Goal: Task Accomplishment & Management: Manage account settings

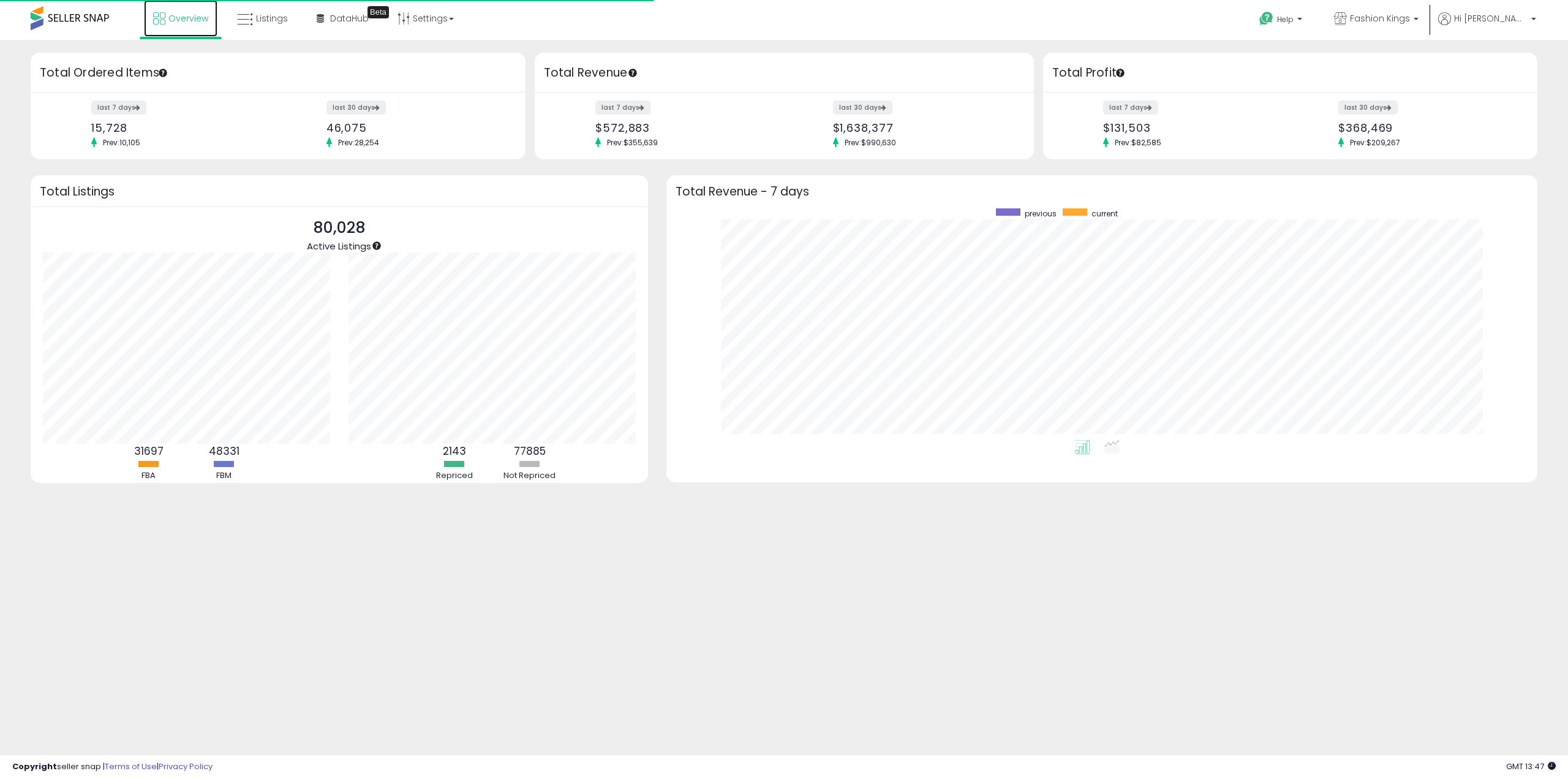
drag, startPoint x: 0, startPoint y: 0, endPoint x: 169, endPoint y: 18, distance: 170.0
click at [169, 18] on span "Overview" at bounding box center [189, 18] width 40 height 12
click at [185, 18] on span "Overview" at bounding box center [189, 18] width 40 height 12
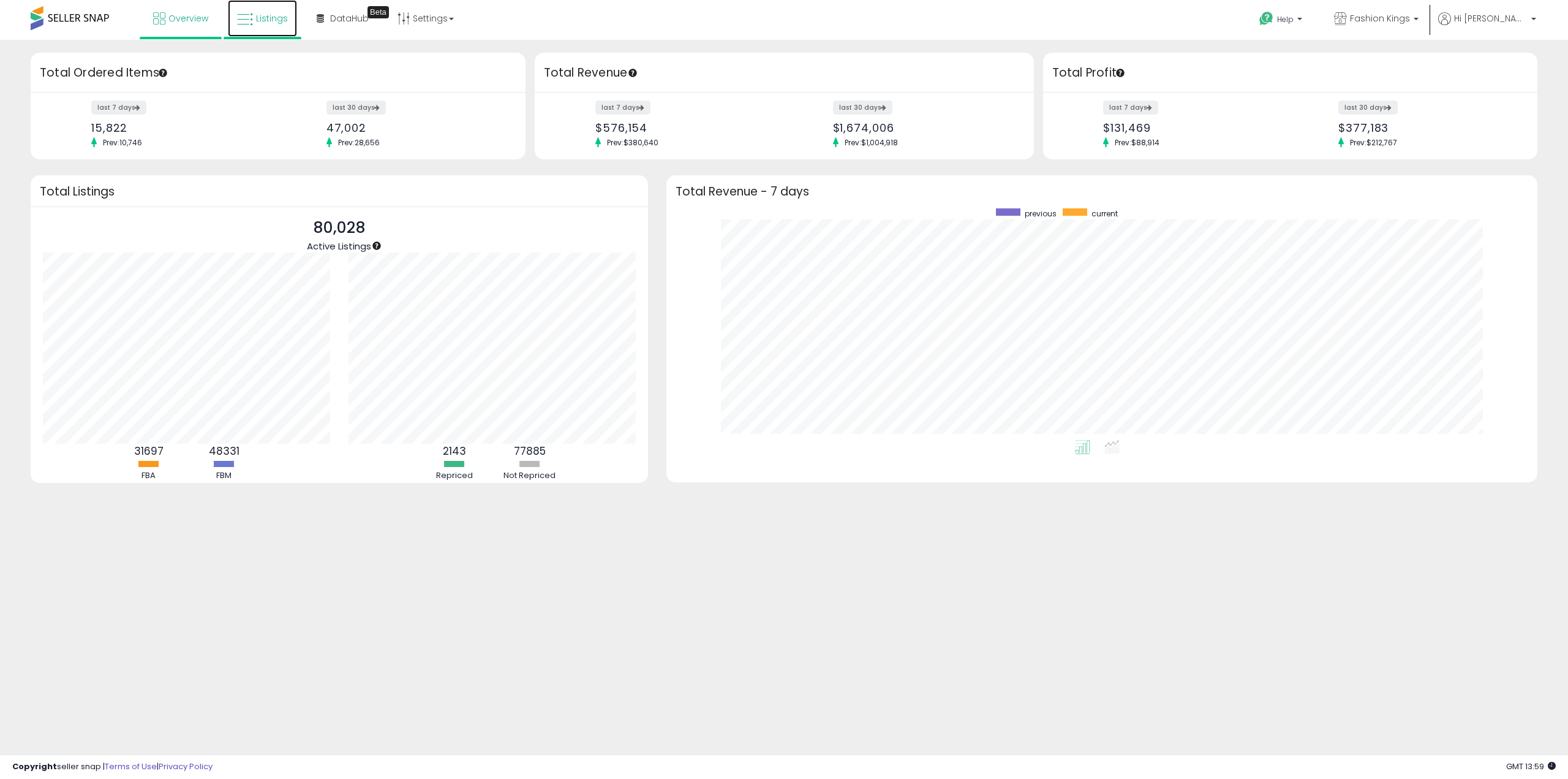
click at [260, 23] on span "Listings" at bounding box center [272, 18] width 32 height 12
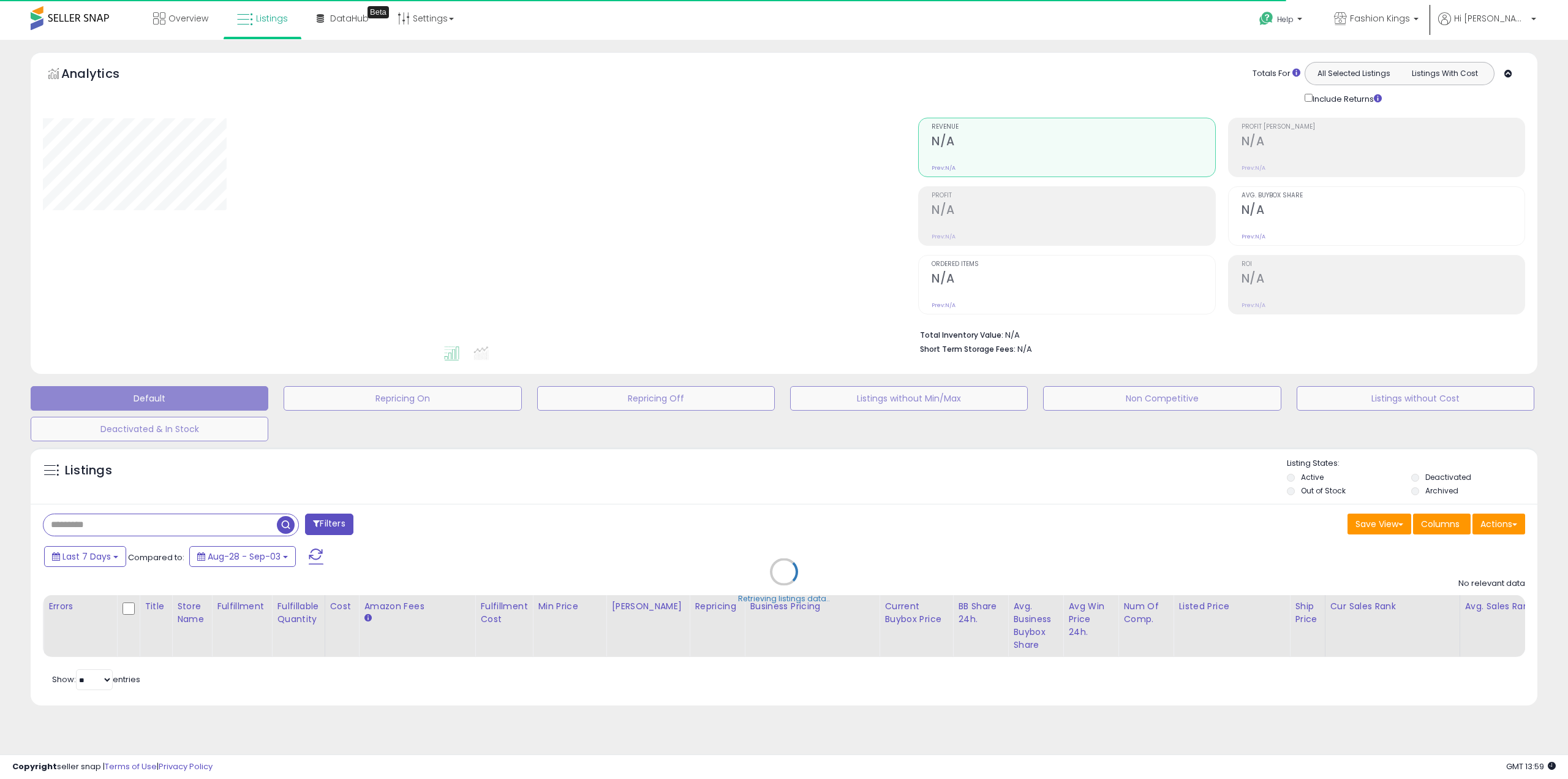
click at [175, 522] on div "Retrieving listings data.." at bounding box center [784, 581] width 1526 height 280
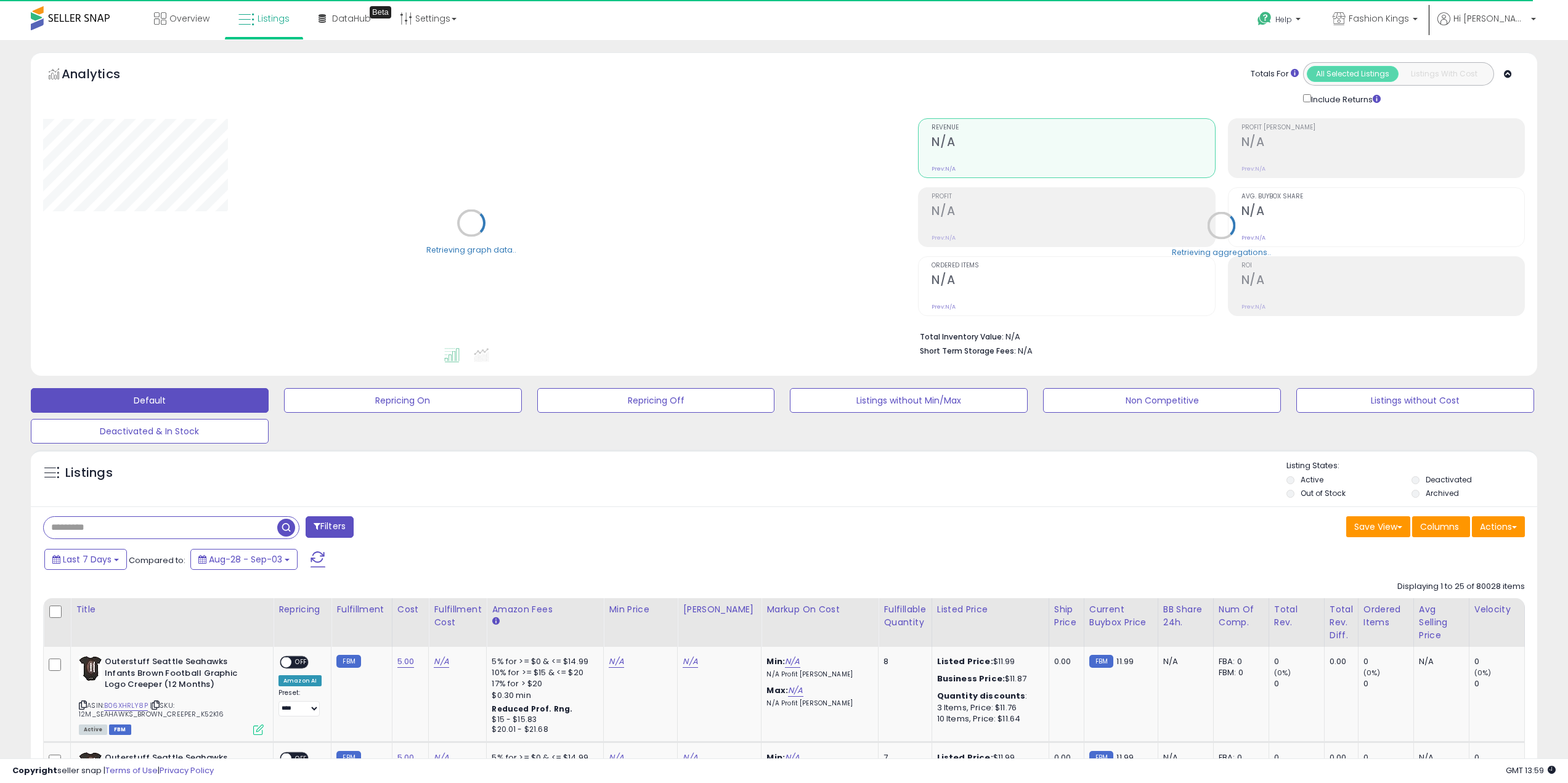
click at [176, 525] on input "text" at bounding box center [161, 527] width 233 height 21
paste input "**********"
type input "**********"
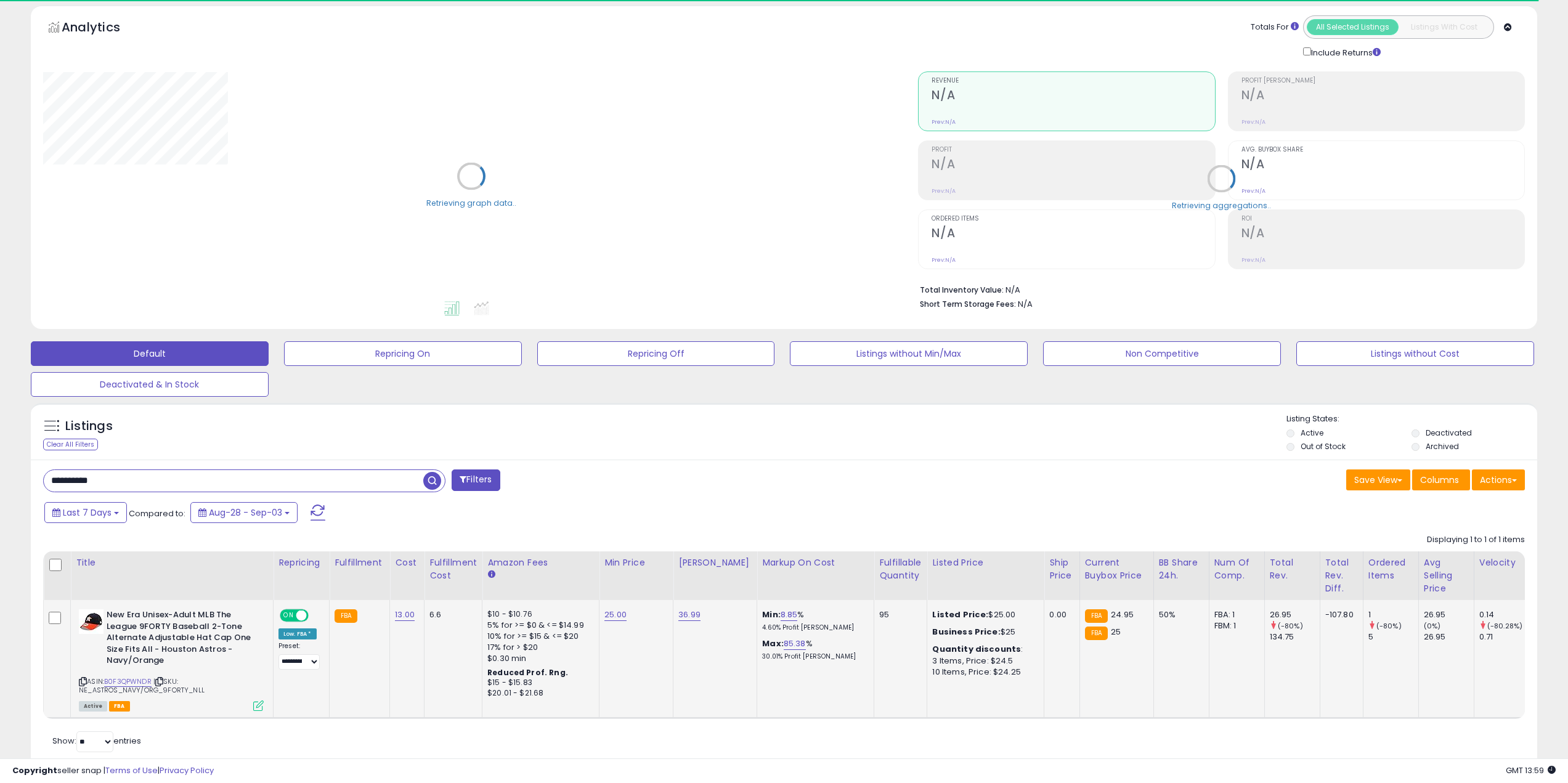
scroll to position [87, 0]
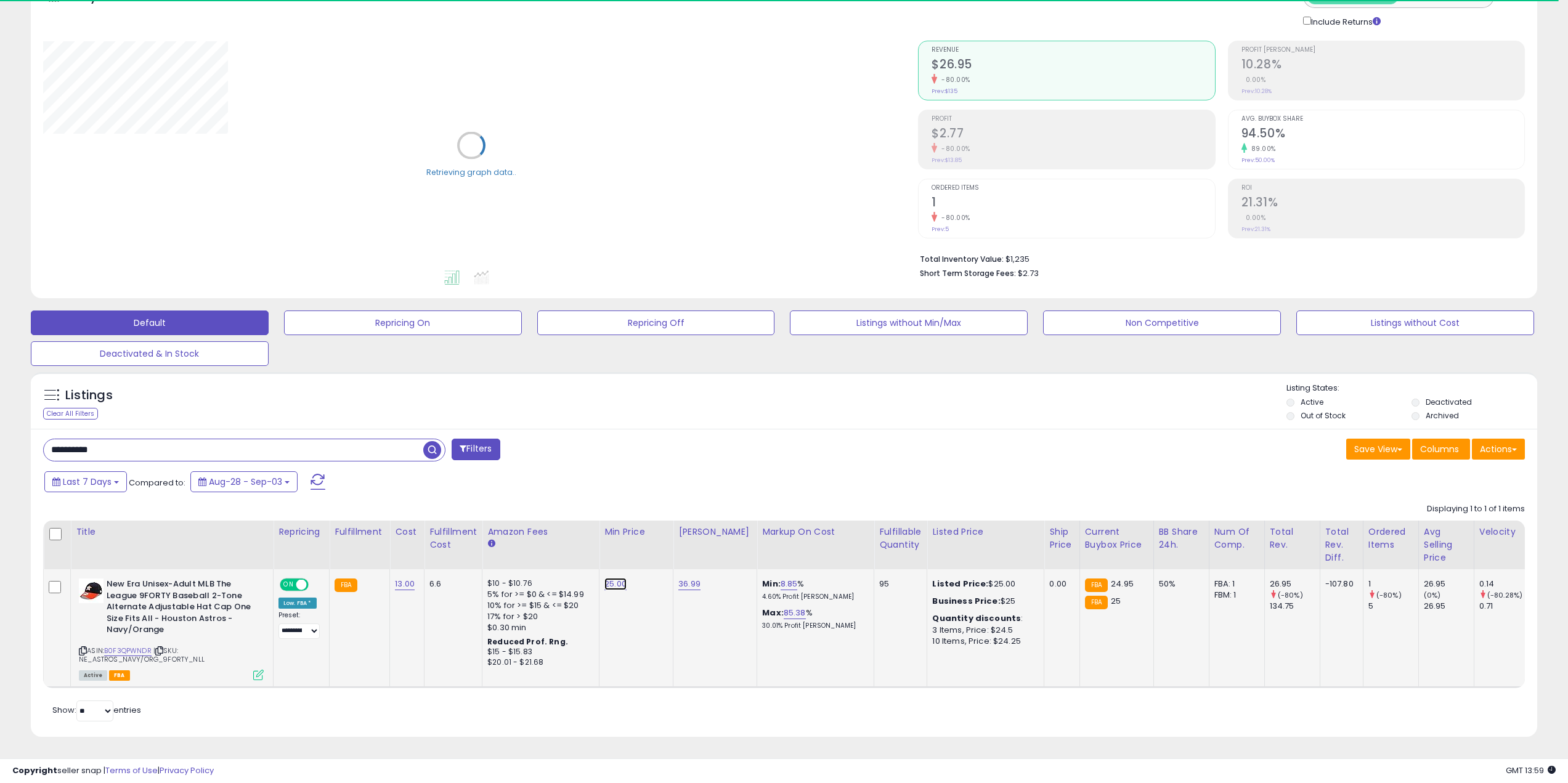
drag, startPoint x: 605, startPoint y: 577, endPoint x: 600, endPoint y: 568, distance: 10.3
click at [605, 578] on link "25.00" at bounding box center [615, 584] width 22 height 12
drag, startPoint x: 503, startPoint y: 545, endPoint x: 321, endPoint y: 518, distance: 184.0
click at [435, 540] on table "Title Repricing" at bounding box center [985, 604] width 1884 height 168
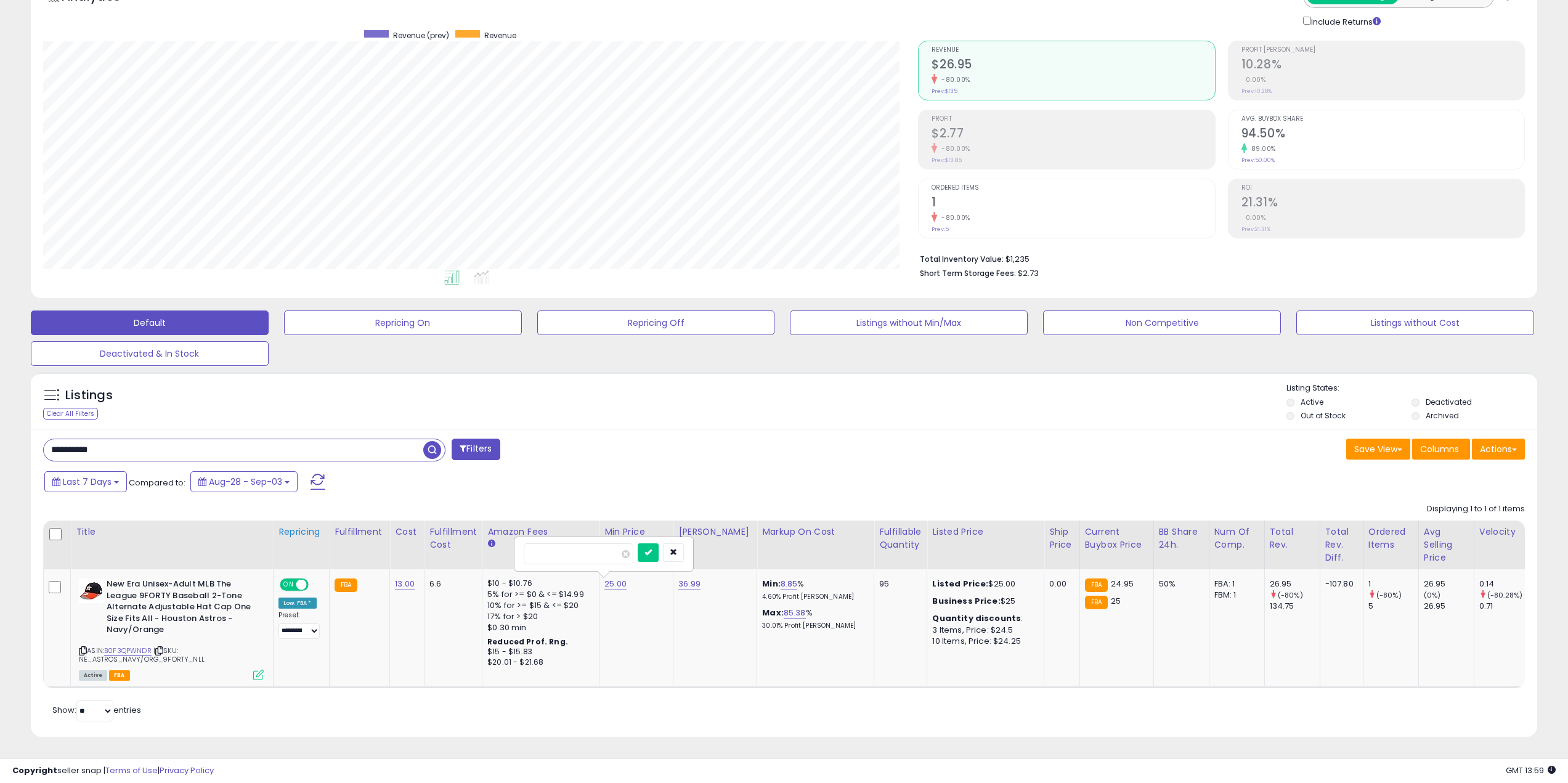
type input "**"
click button "submit" at bounding box center [648, 553] width 21 height 19
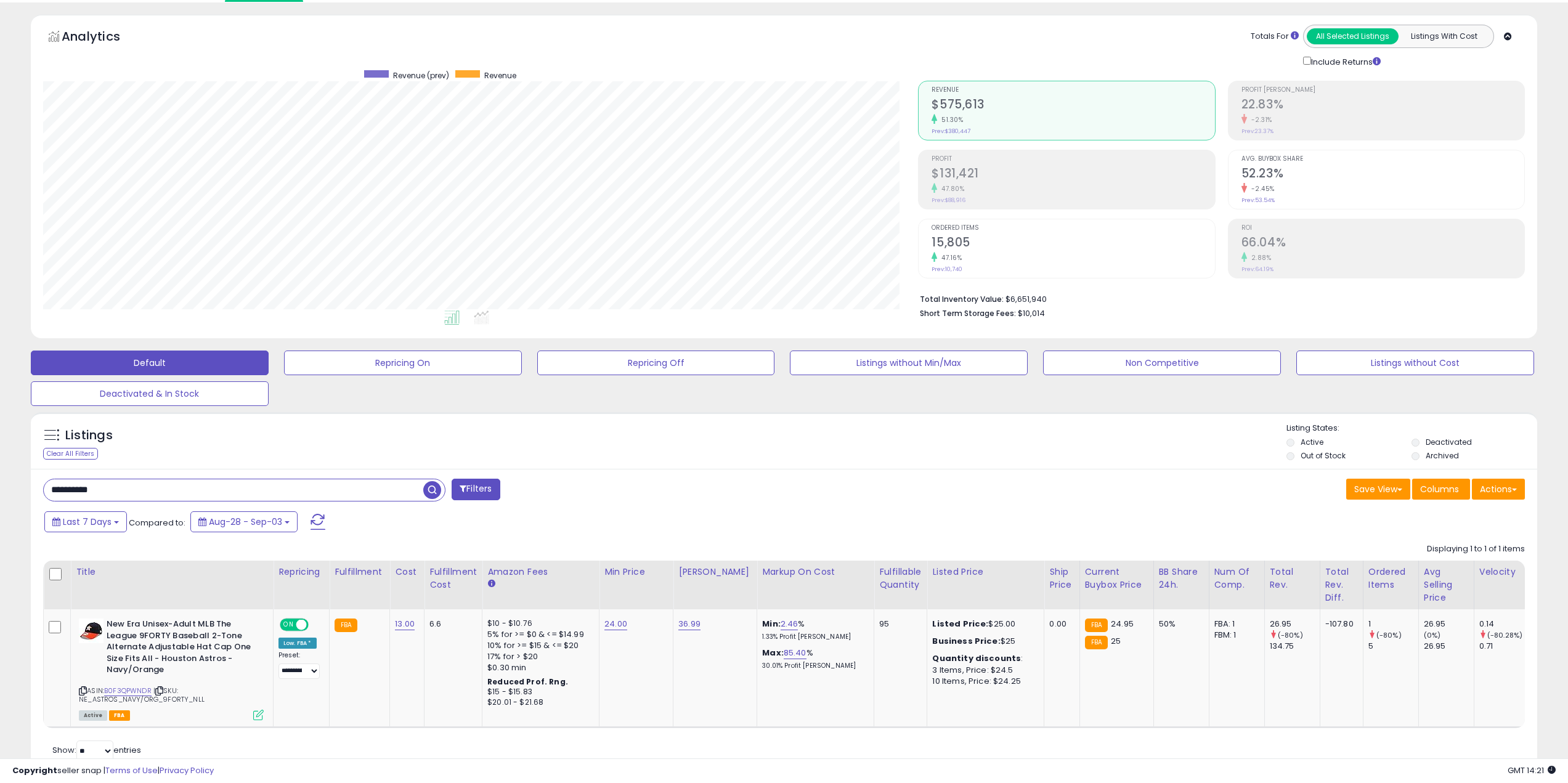
scroll to position [0, 0]
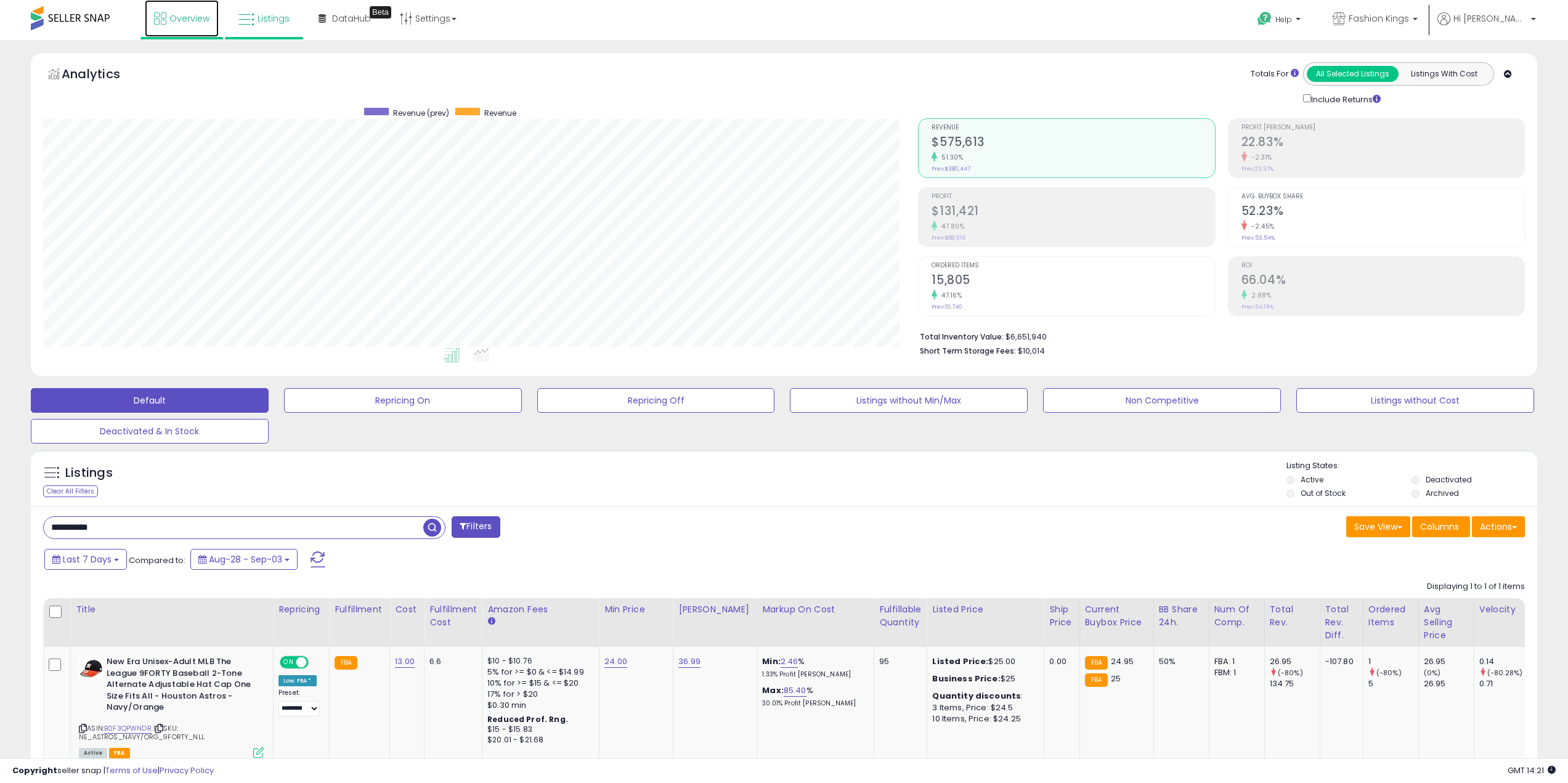
click at [187, 19] on span "Overview" at bounding box center [190, 18] width 40 height 12
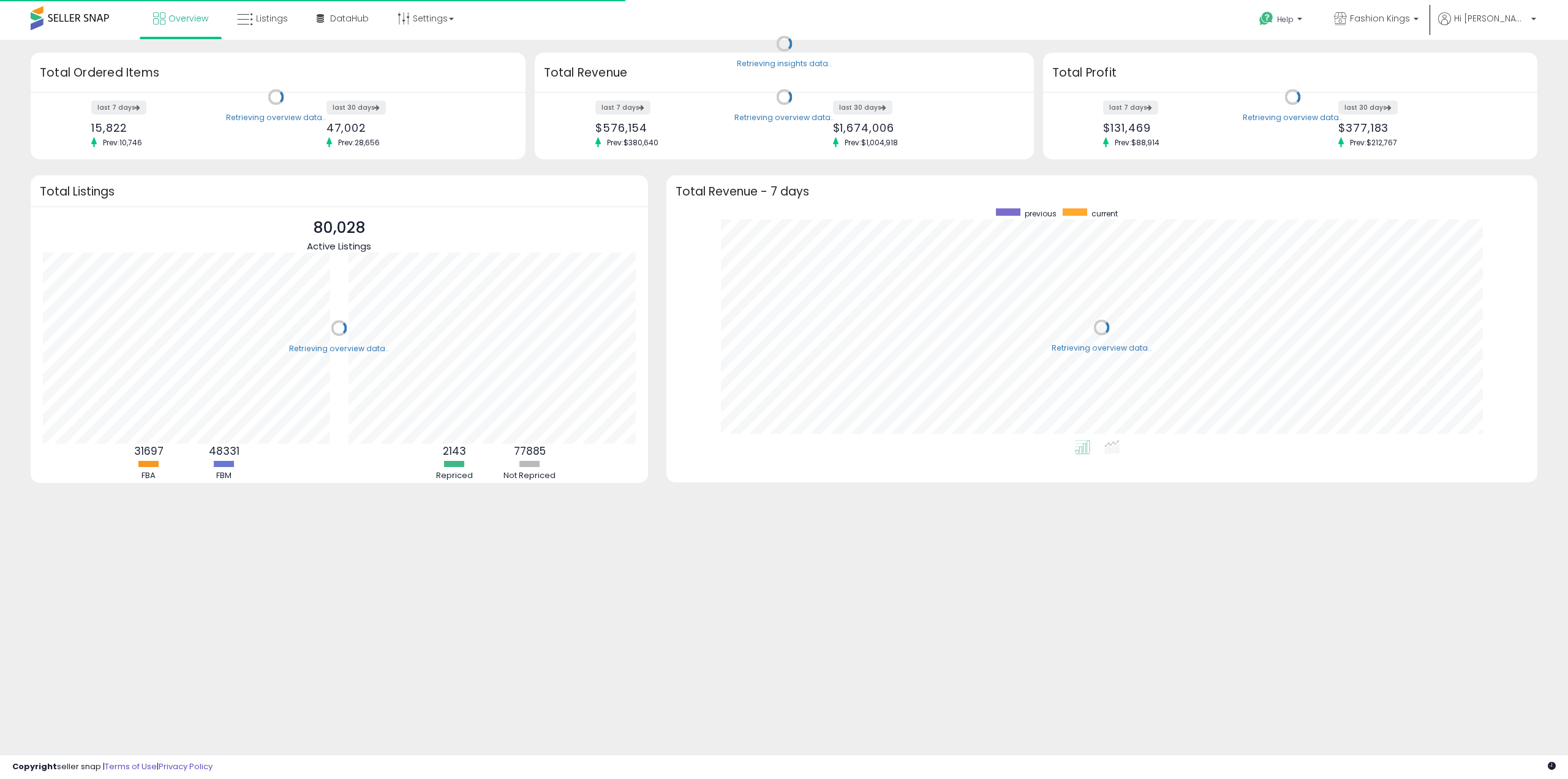
scroll to position [232, 847]
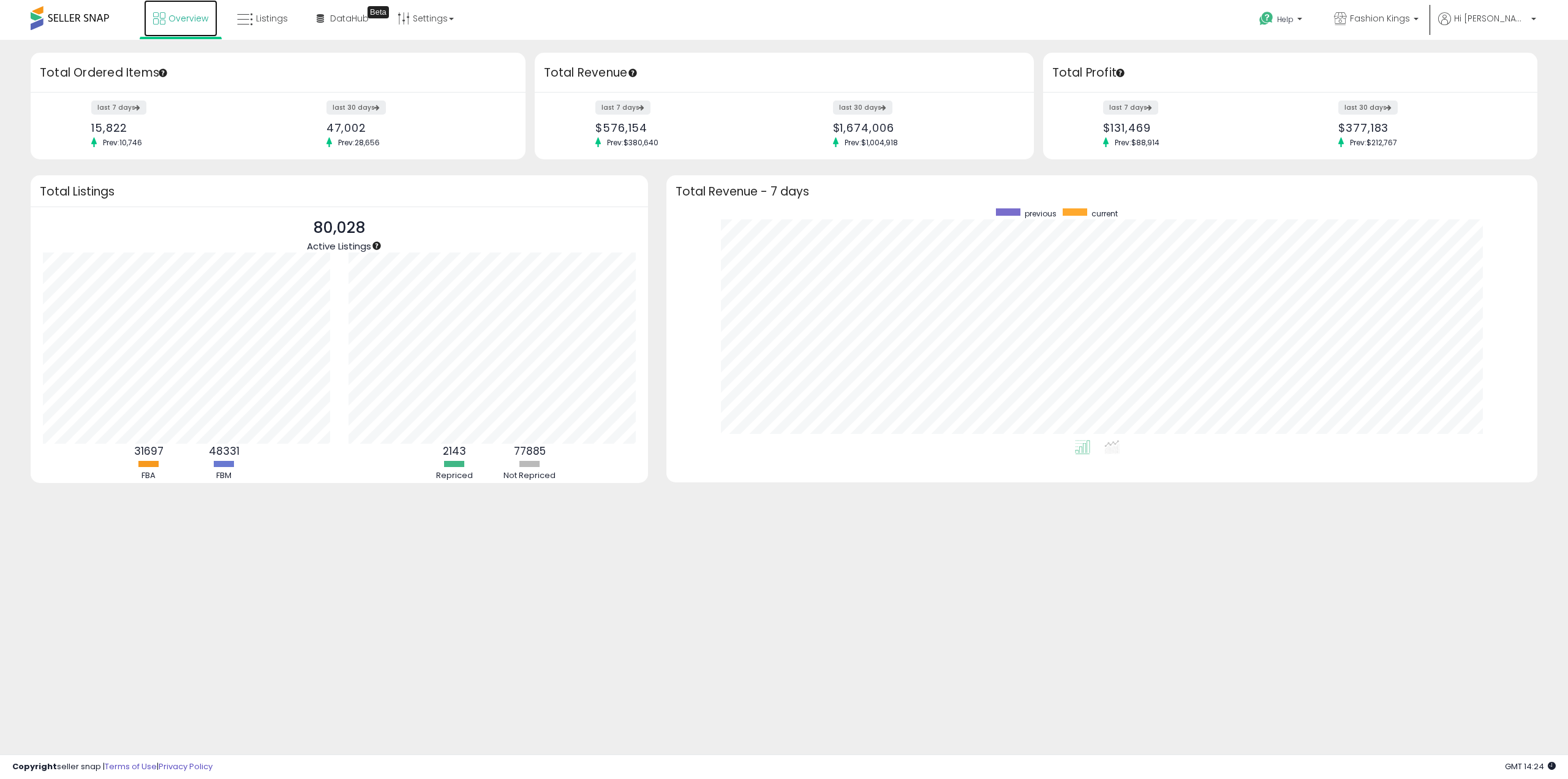
click at [164, 22] on icon at bounding box center [159, 18] width 12 height 12
